Goal: Book appointment/travel/reservation

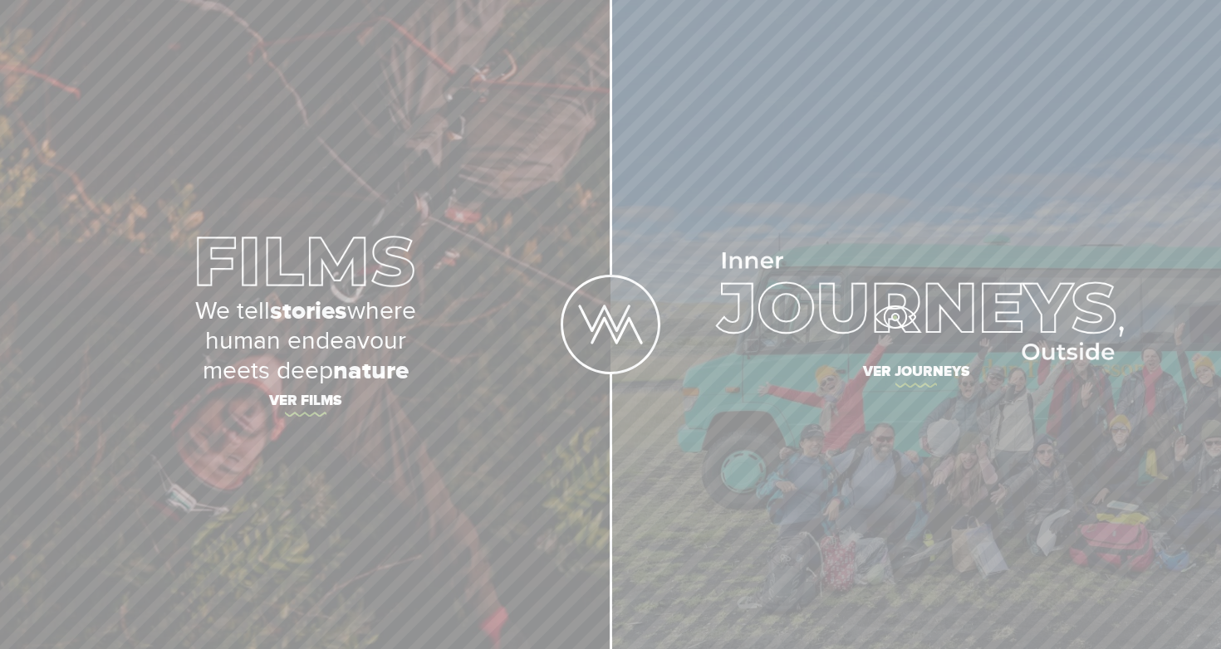
click at [903, 306] on img at bounding box center [915, 306] width 416 height 108
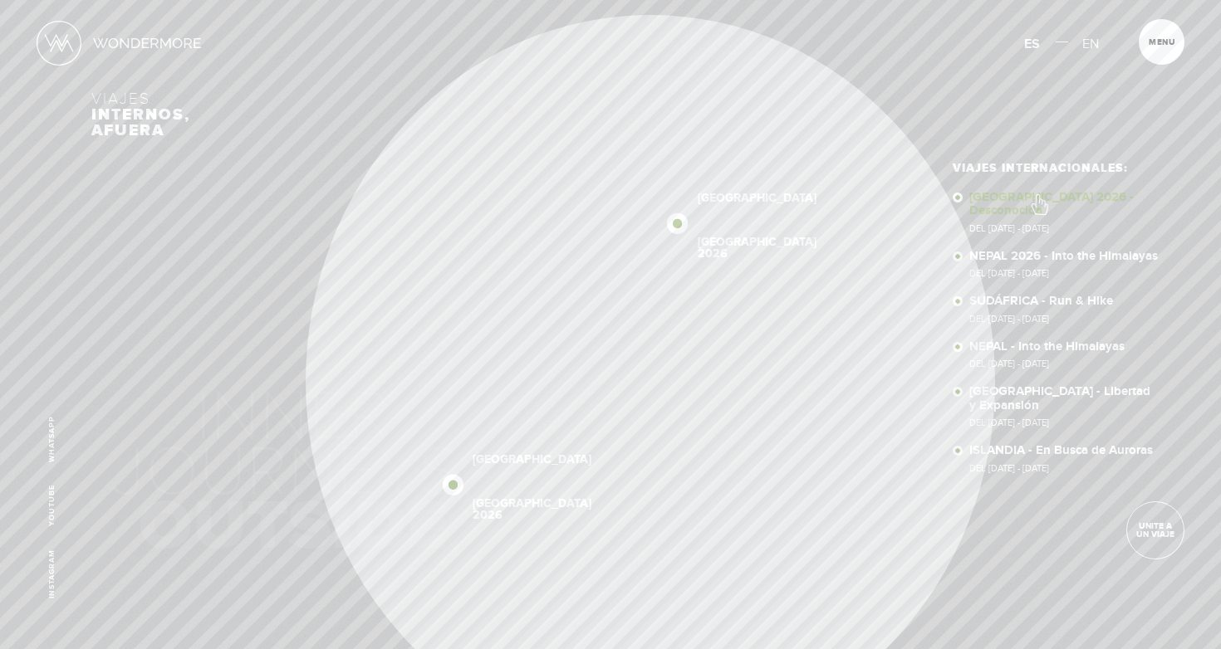
click at [1038, 196] on link "[GEOGRAPHIC_DATA] 2026 - Desconocida Del [DATE] - [DATE]" at bounding box center [1064, 212] width 191 height 42
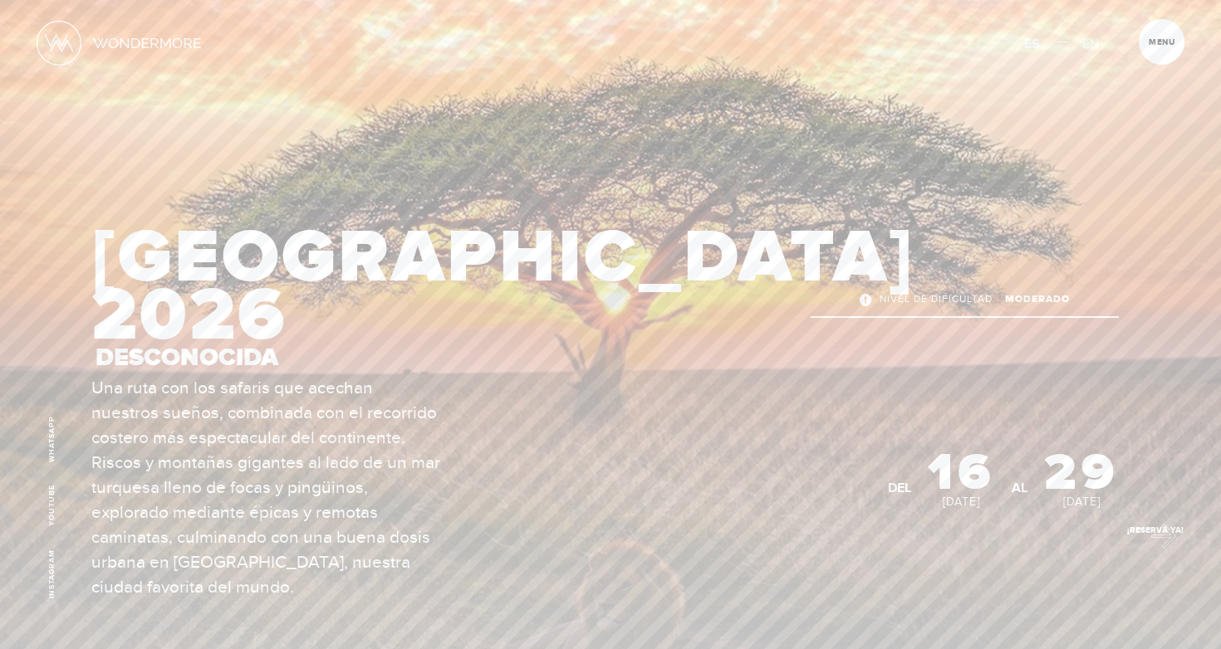
click at [1155, 532] on link "¡Reservá Ya!" at bounding box center [1155, 531] width 58 height 58
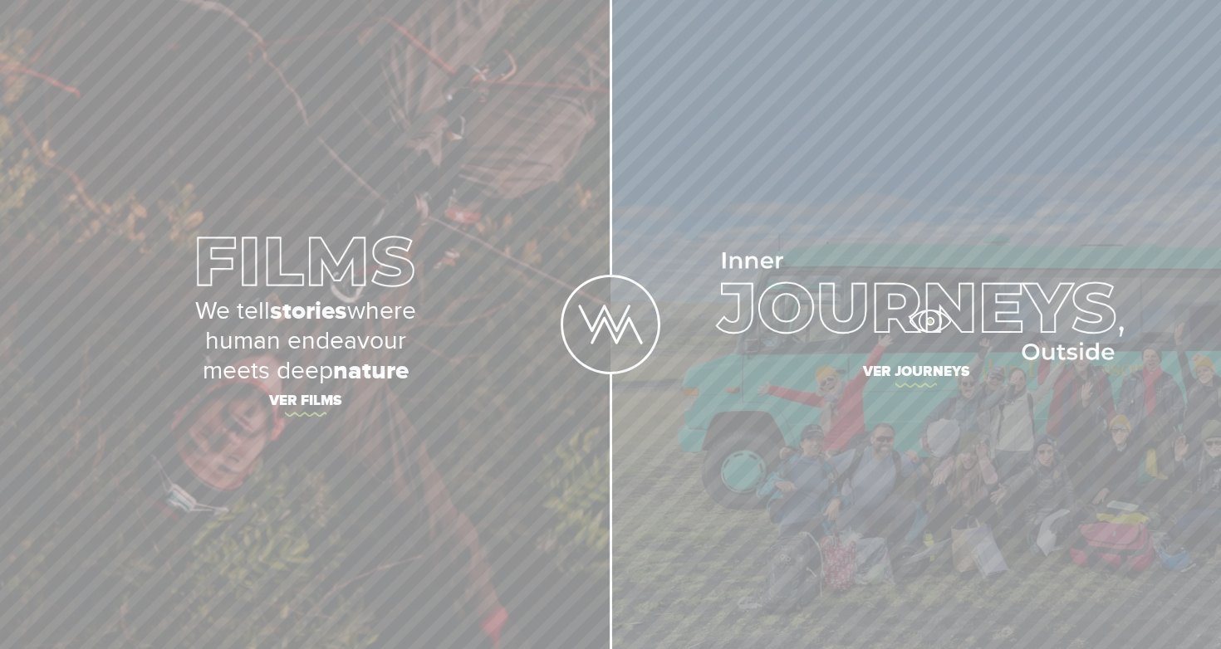
click at [928, 296] on img at bounding box center [915, 306] width 416 height 108
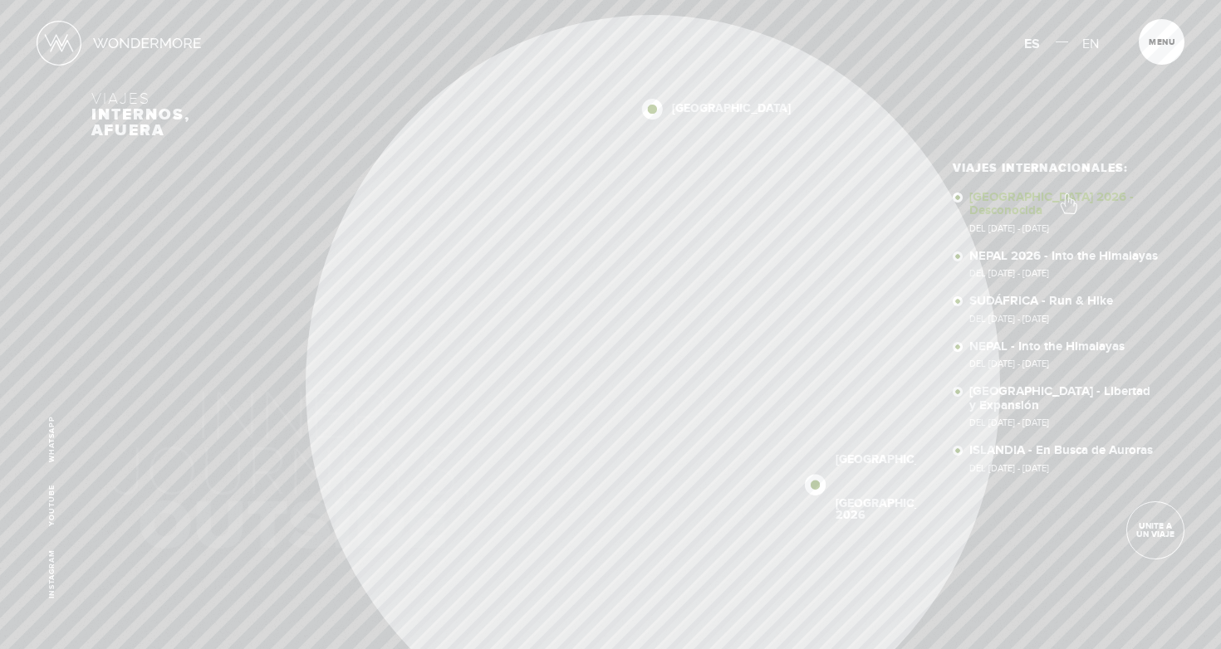
click at [1067, 195] on link "SUDÁFRICA 2026 - Desconocida Del 16 - 29 OCT 2026" at bounding box center [1064, 212] width 191 height 42
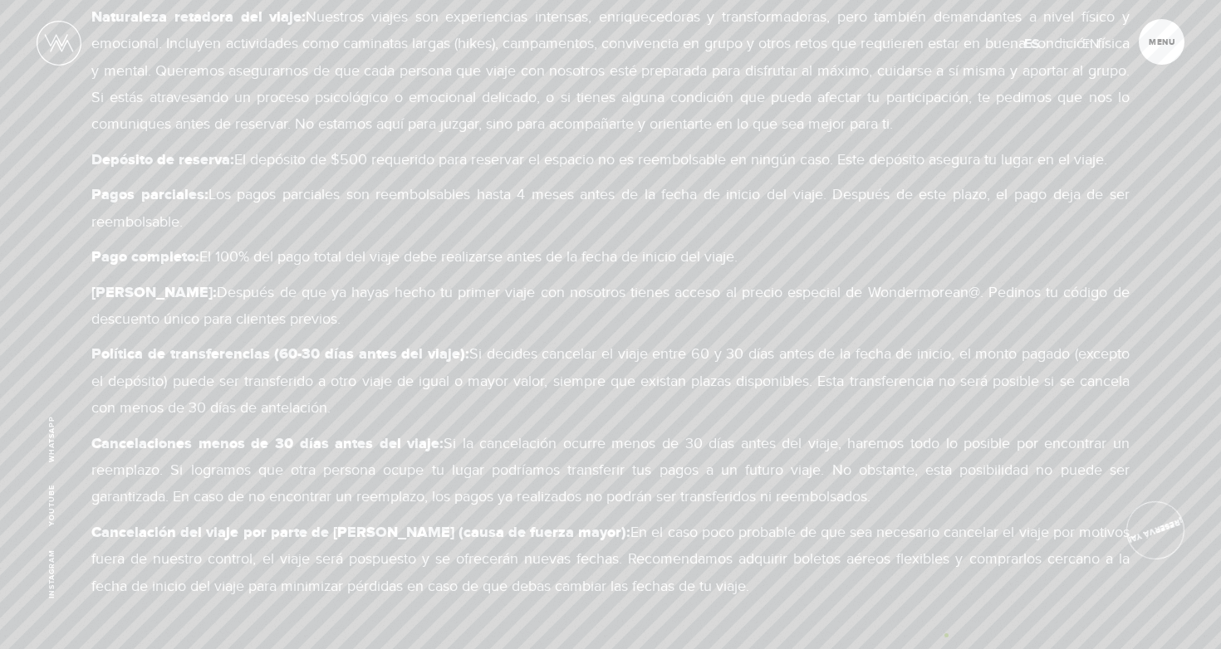
scroll to position [13333, 0]
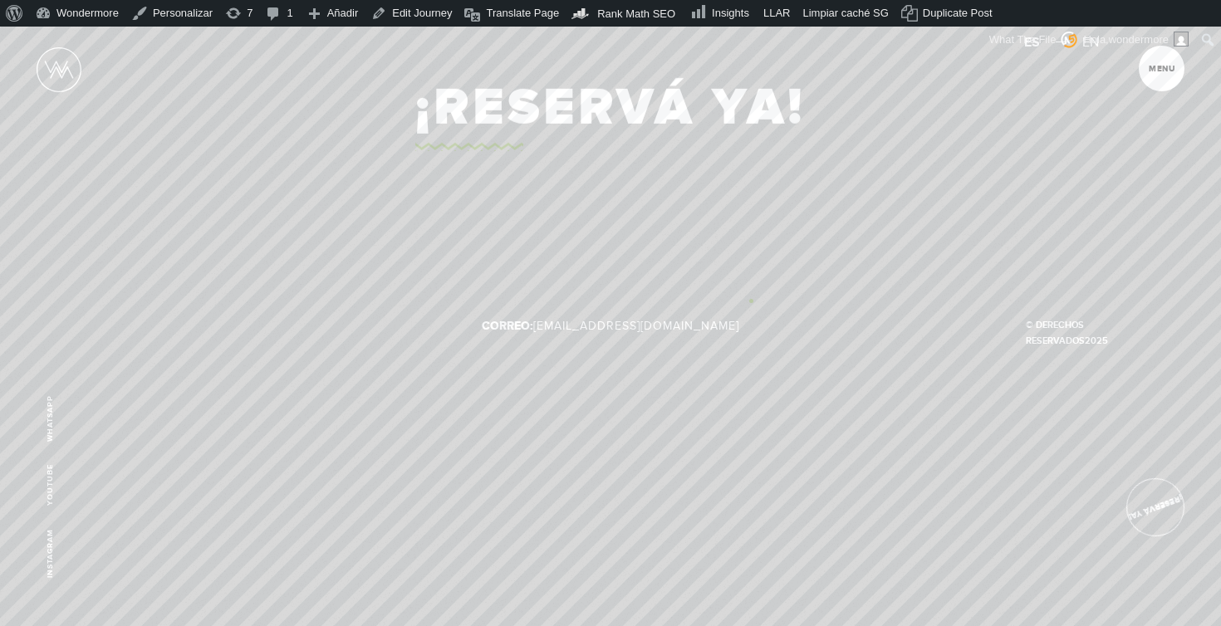
scroll to position [13215, 0]
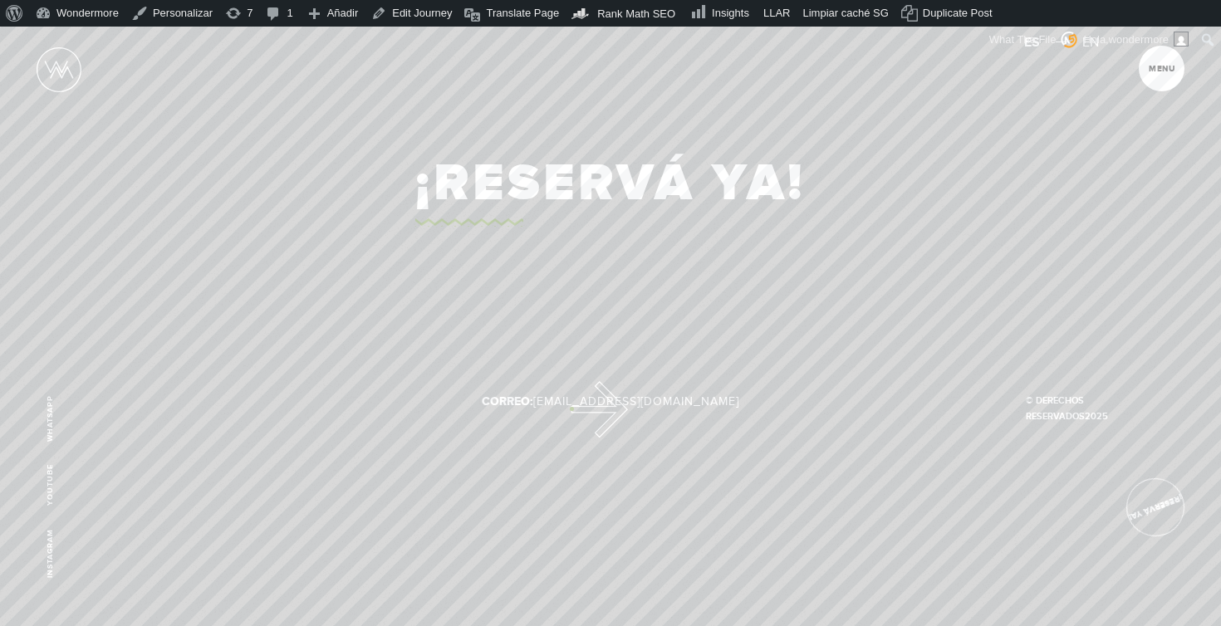
click at [571, 227] on link "¡Reservá Ya!" at bounding box center [610, 184] width 390 height 86
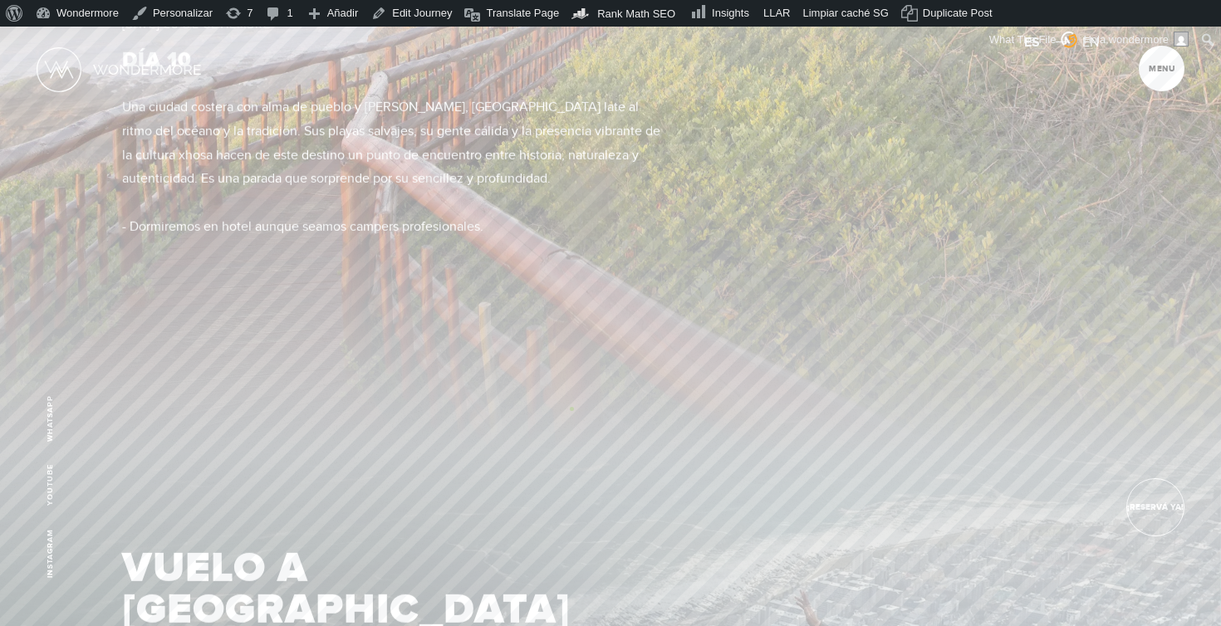
scroll to position [0, 0]
